Goal: Navigation & Orientation: Find specific page/section

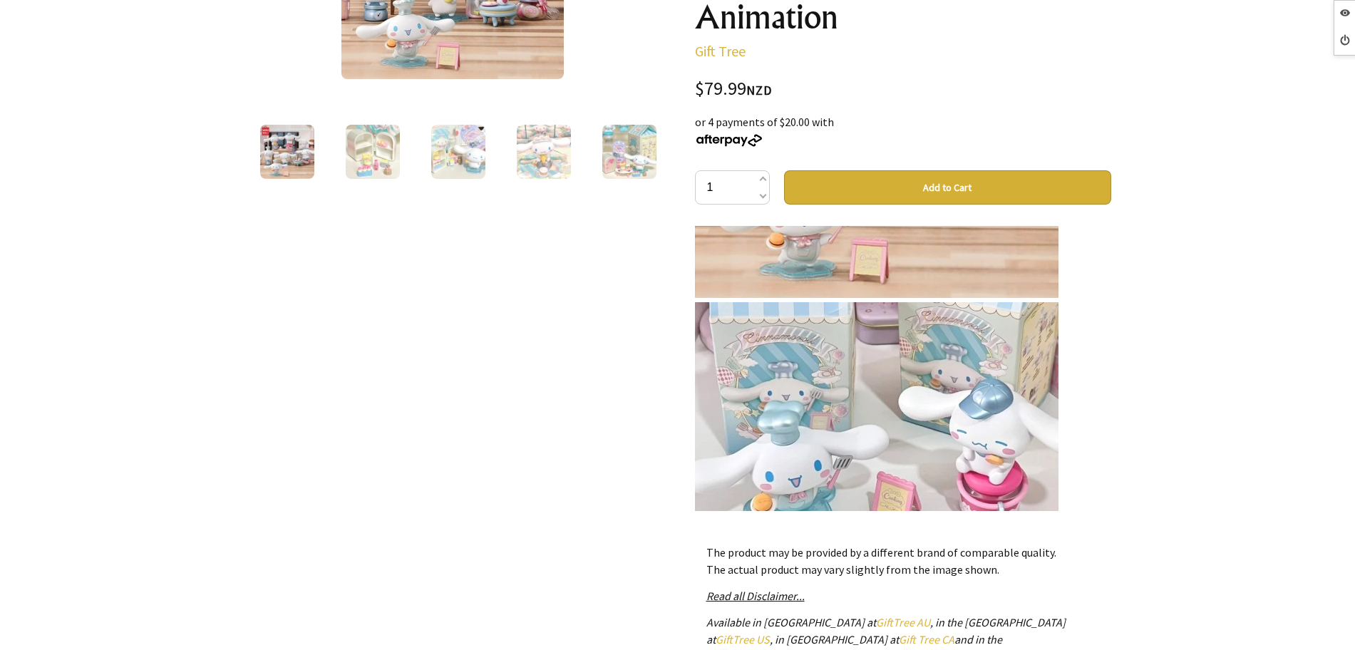
scroll to position [1693, 0]
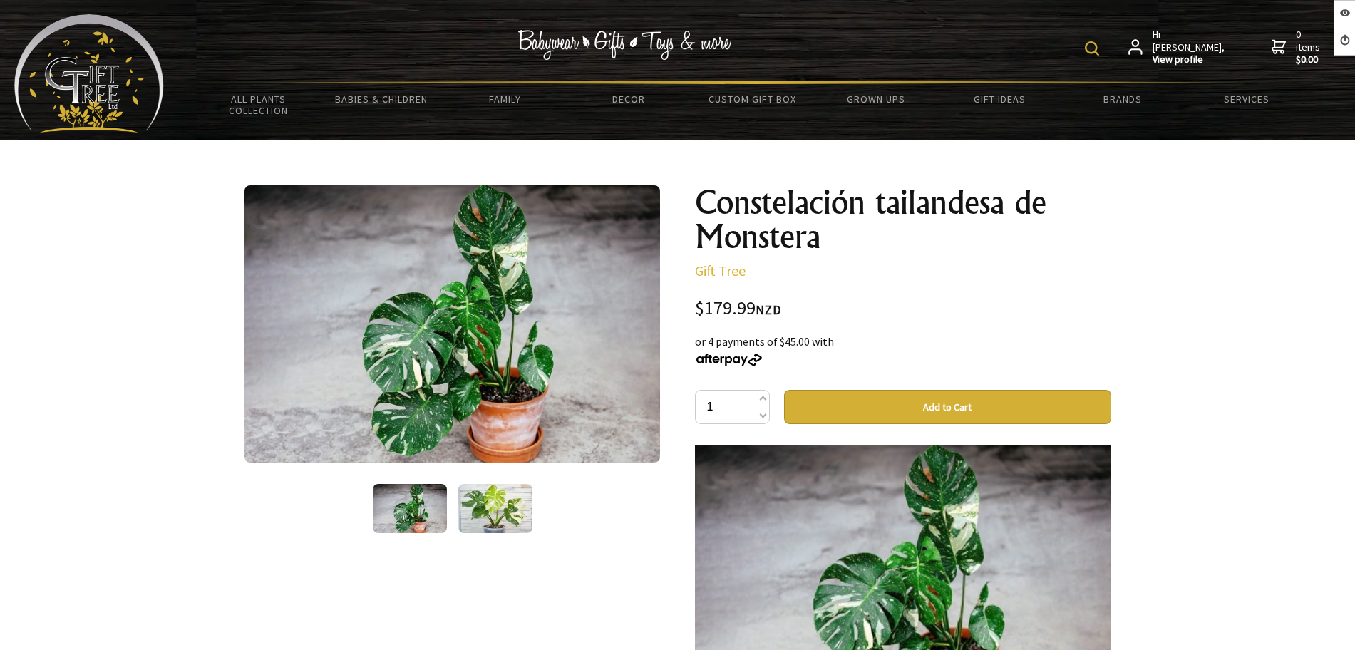
click at [128, 93] on img at bounding box center [89, 73] width 150 height 118
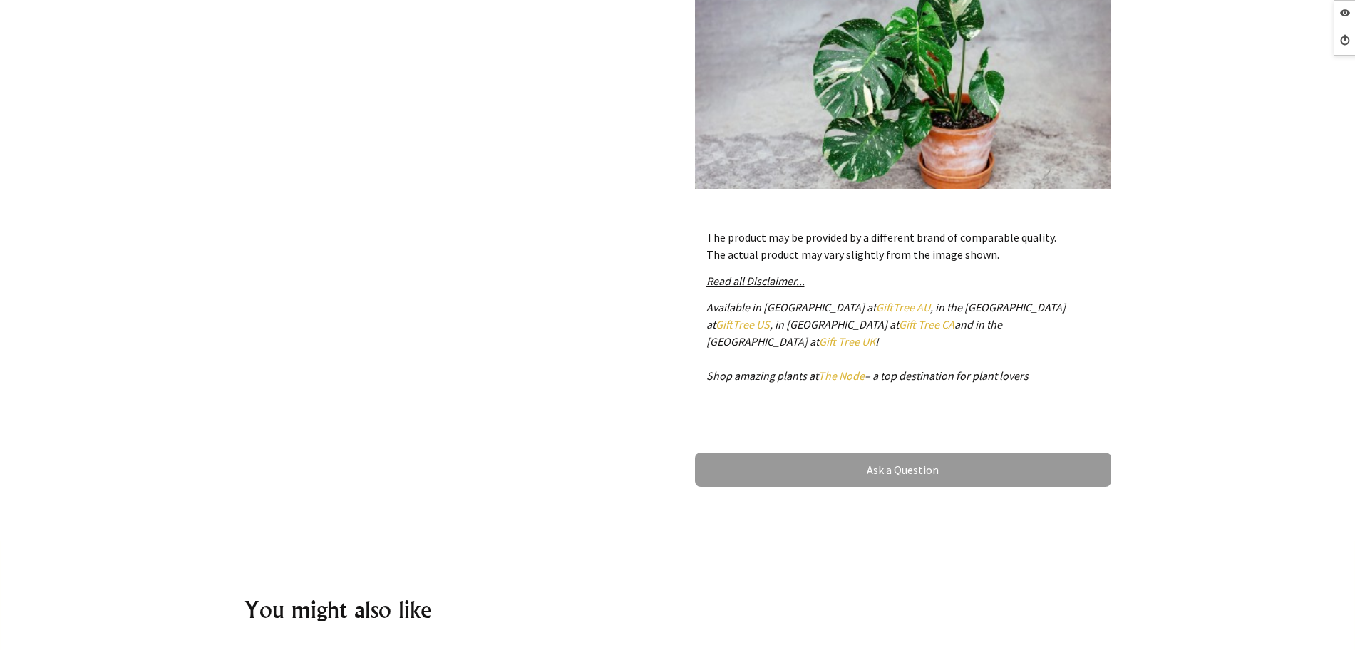
scroll to position [600, 0]
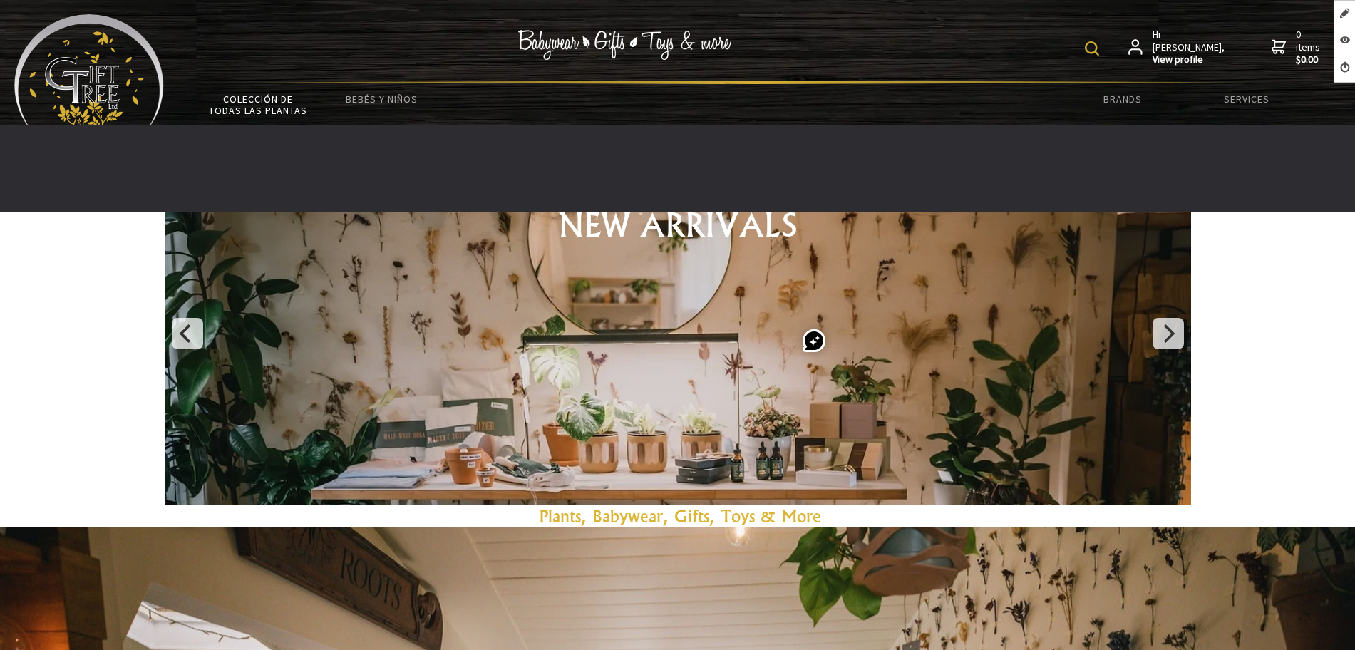
click at [262, 113] on link "Colección de todas las plantas" at bounding box center [258, 104] width 123 height 41
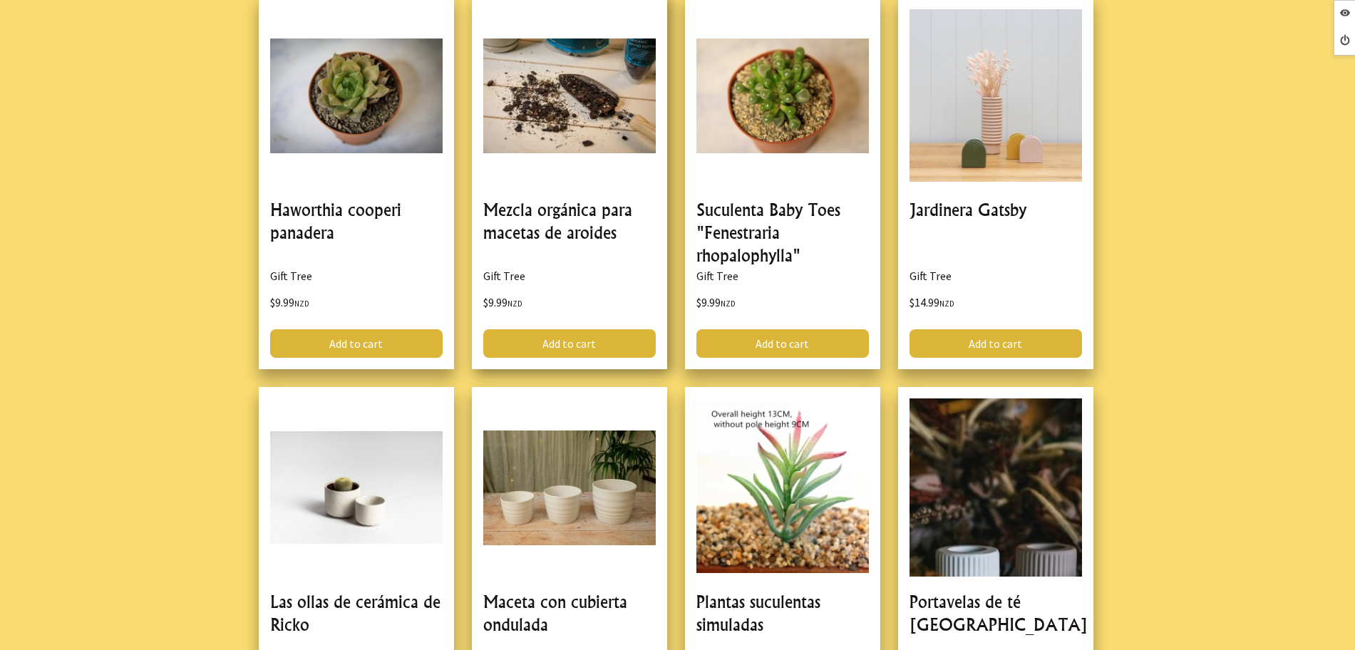
scroll to position [1872, 0]
